Goal: Information Seeking & Learning: Find specific fact

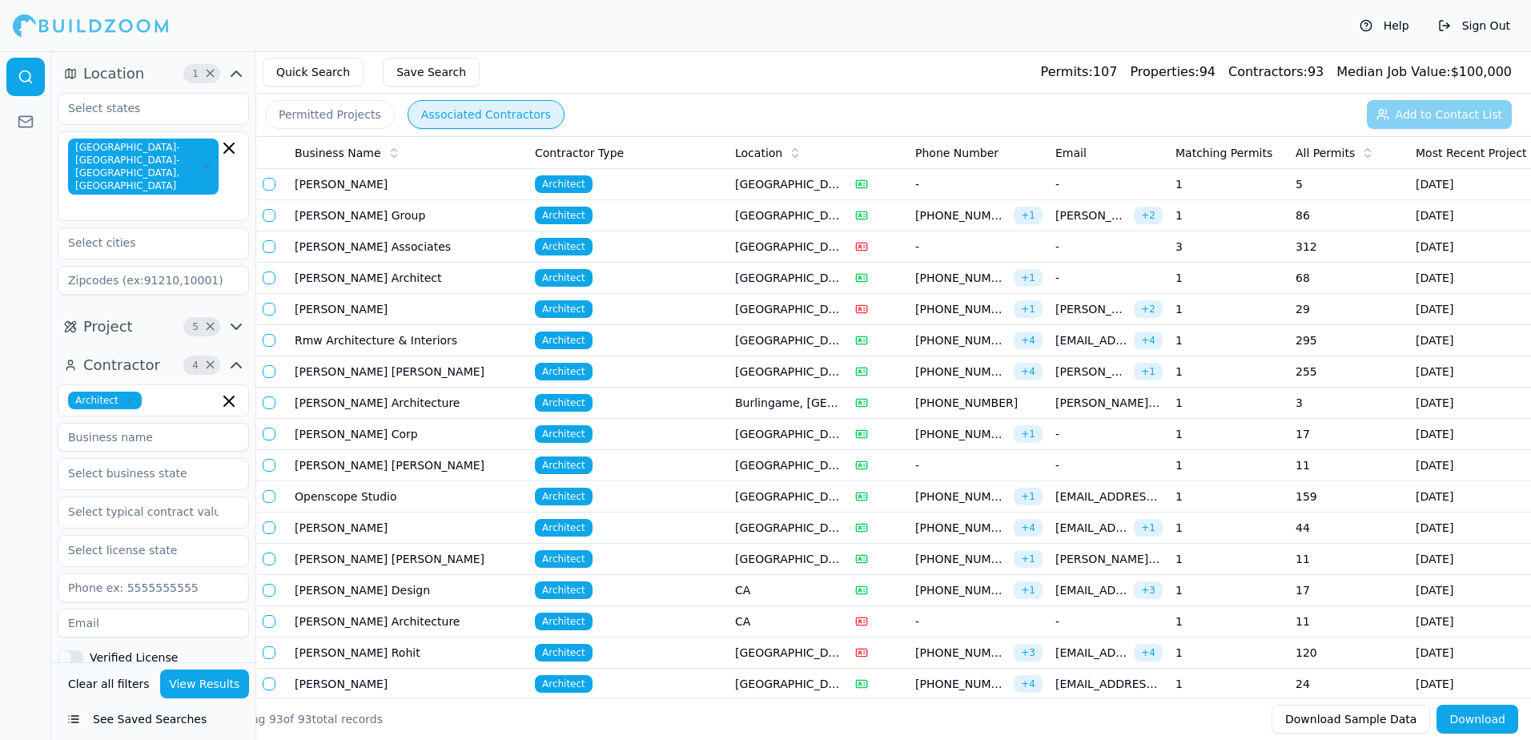
click at [288, 110] on button "Permitted Projects" at bounding box center [330, 114] width 130 height 29
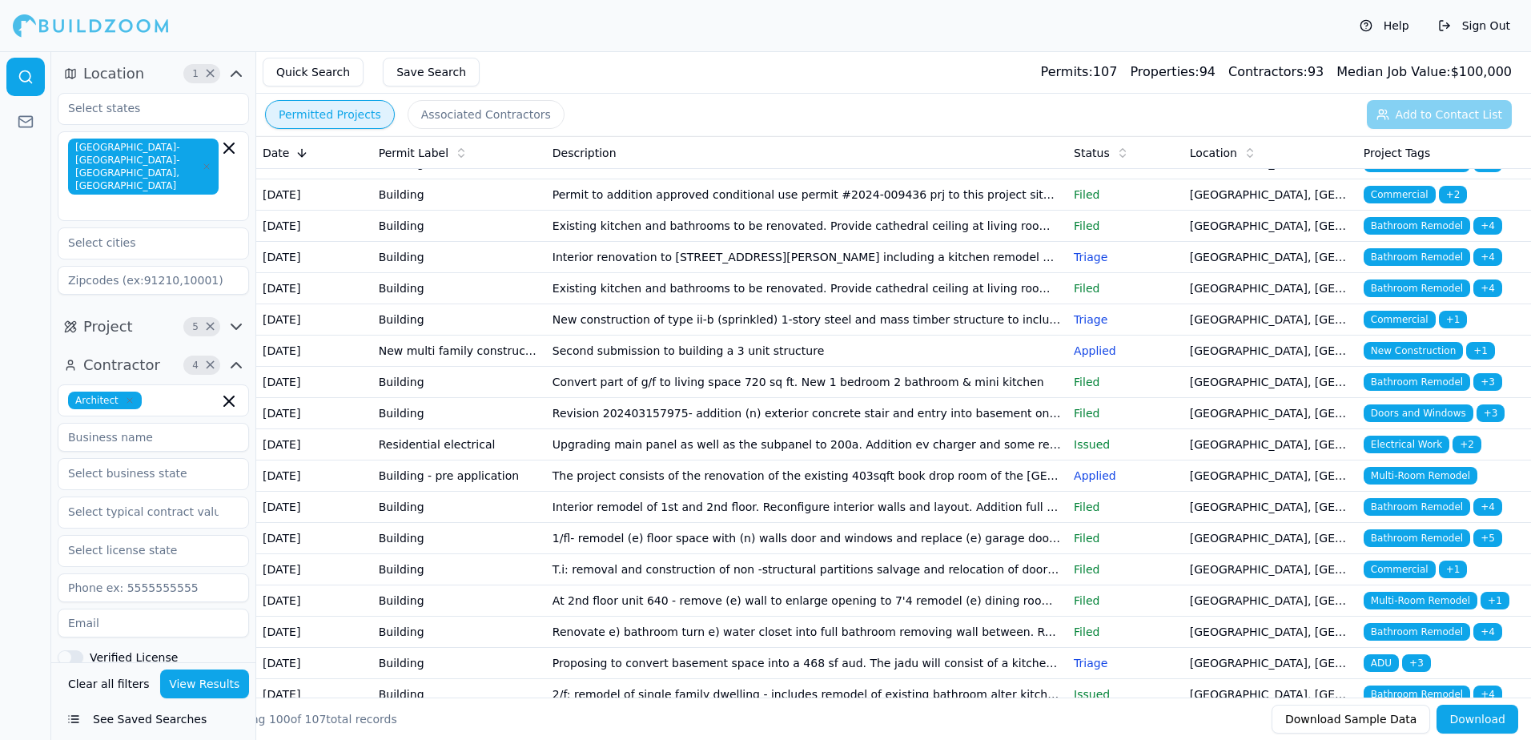
scroll to position [80, 0]
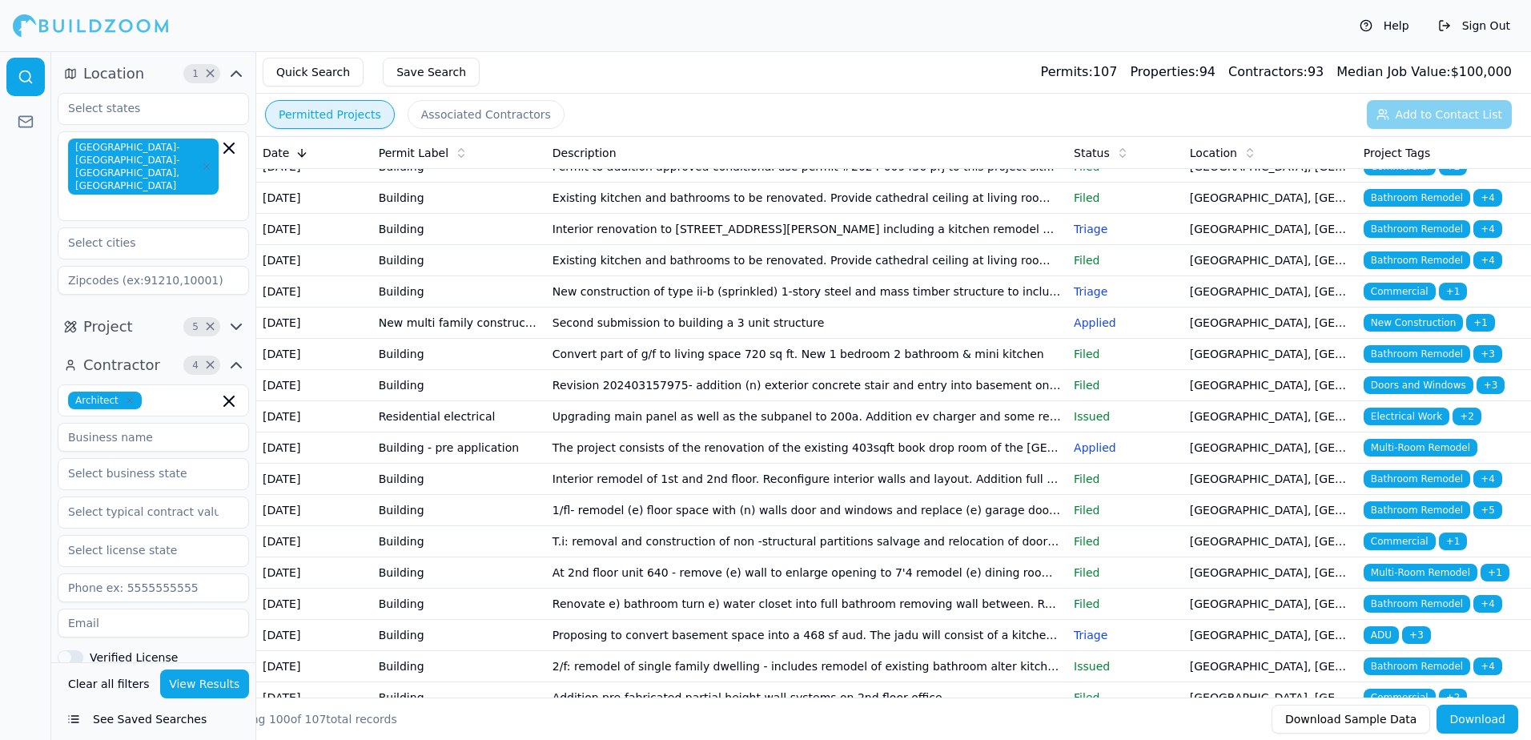
click at [1435, 456] on span "Multi-Room Remodel" at bounding box center [1420, 448] width 114 height 18
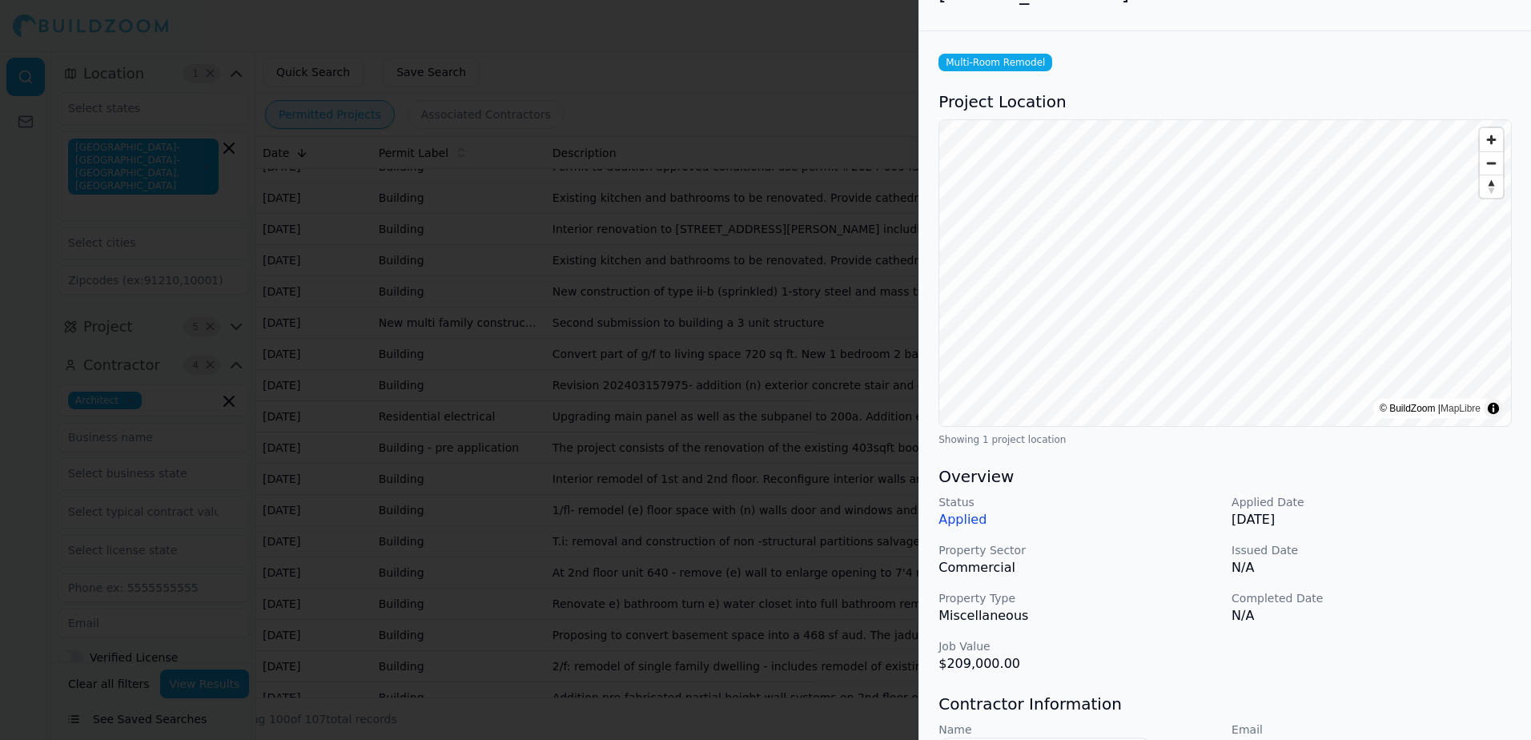
scroll to position [0, 0]
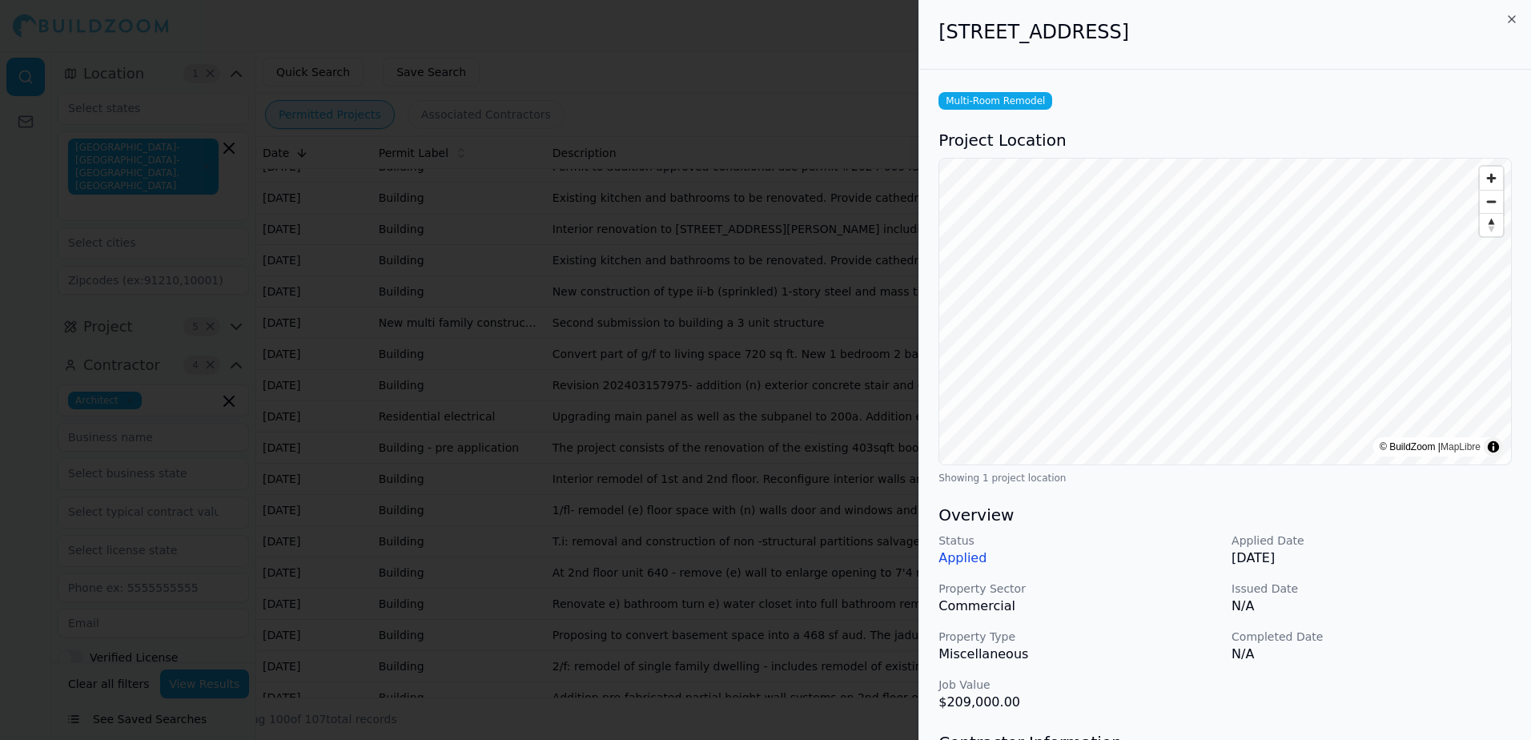
drag, startPoint x: 940, startPoint y: 30, endPoint x: 1224, endPoint y: 34, distance: 284.2
click at [1224, 34] on h2 "[STREET_ADDRESS]" at bounding box center [1224, 32] width 573 height 26
drag, startPoint x: 1224, startPoint y: 34, endPoint x: 1174, endPoint y: 34, distance: 50.4
copy h2 "[STREET_ADDRESS]"
